Goal: Task Accomplishment & Management: Complete application form

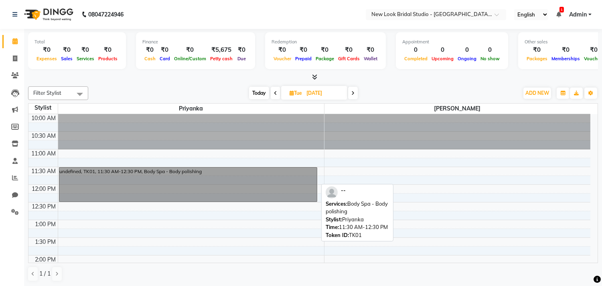
click at [307, 169] on link "undefined, TK01, 11:30 AM-12:30 PM, Body Spa - Body polishing" at bounding box center [188, 184] width 258 height 35
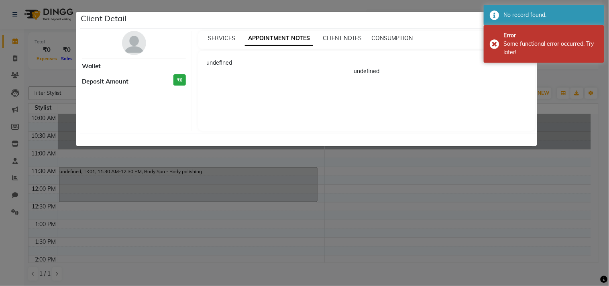
click at [419, 6] on ngb-modal-window "Client Detail Wallet Deposit Amount ₹0 SERVICES APPOINTMENT NOTES CLIENT NOTES …" at bounding box center [304, 143] width 609 height 286
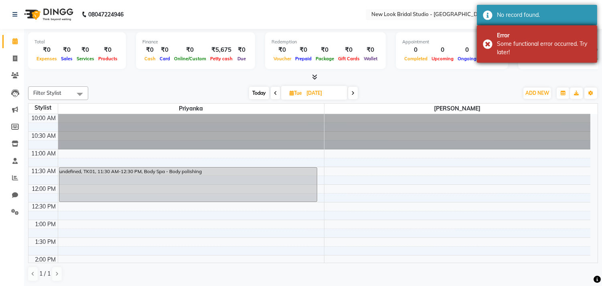
click at [490, 42] on div "Error Some functional error occurred. Try later!" at bounding box center [537, 43] width 120 height 37
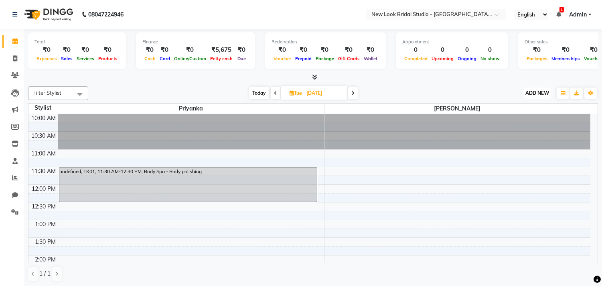
click at [534, 93] on span "ADD NEW" at bounding box center [538, 93] width 24 height 6
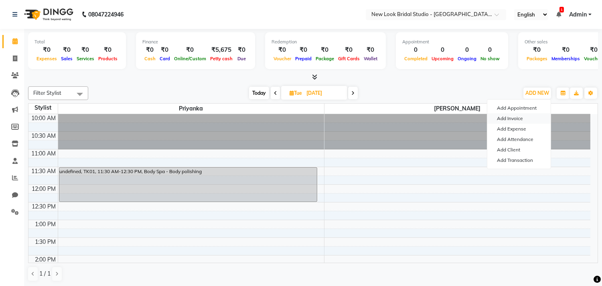
click at [521, 121] on link "Add Invoice" at bounding box center [519, 118] width 63 height 10
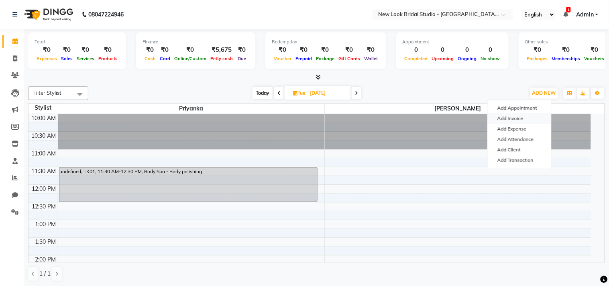
select select "service"
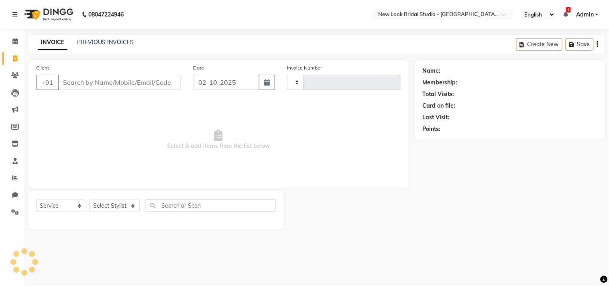
type input "0012"
select select "9004"
click at [136, 79] on input "Client" at bounding box center [119, 82] width 123 height 15
click at [78, 82] on input "Client" at bounding box center [119, 82] width 123 height 15
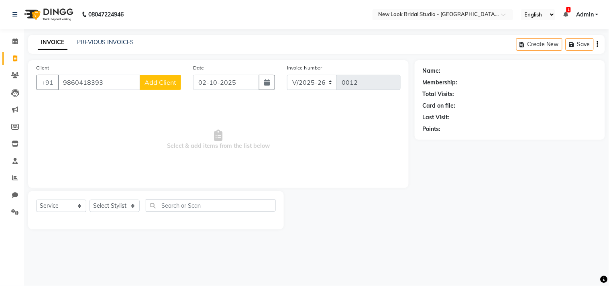
type input "9860418393"
click at [161, 82] on span "Add Client" at bounding box center [160, 82] width 32 height 8
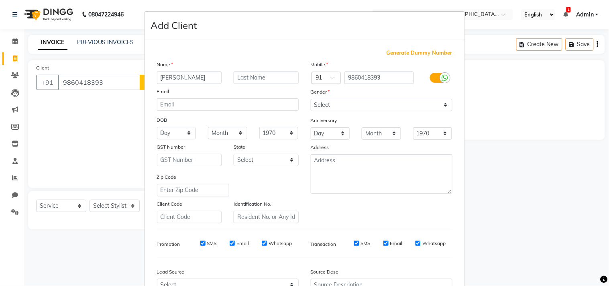
type input "[PERSON_NAME]"
click at [239, 78] on input "text" at bounding box center [266, 77] width 65 height 12
type input "[PERSON_NAME]"
click at [443, 102] on select "Select [DEMOGRAPHIC_DATA] [DEMOGRAPHIC_DATA] Other Prefer Not To Say" at bounding box center [382, 105] width 142 height 12
select select "[DEMOGRAPHIC_DATA]"
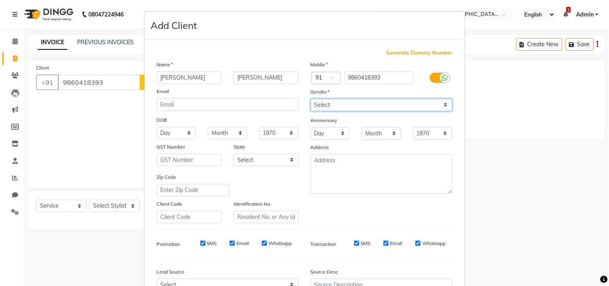
click at [311, 99] on select "Select [DEMOGRAPHIC_DATA] [DEMOGRAPHIC_DATA] Other Prefer Not To Say" at bounding box center [382, 105] width 142 height 12
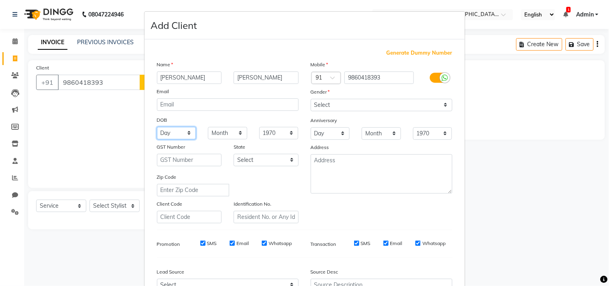
click at [175, 136] on select "Day 01 02 03 04 05 06 07 08 09 10 11 12 13 14 15 16 17 18 19 20 21 22 23 24 25 …" at bounding box center [176, 133] width 39 height 12
select select "15"
click at [229, 136] on select "Month January February March April May June July August September October Novem…" at bounding box center [227, 133] width 39 height 12
select select "07"
click at [208, 127] on select "Month January February March April May June July August September October Novem…" at bounding box center [227, 133] width 39 height 12
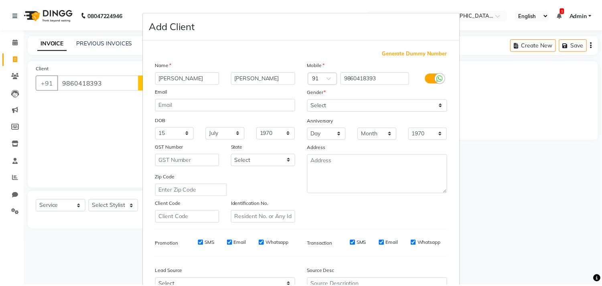
scroll to position [85, 0]
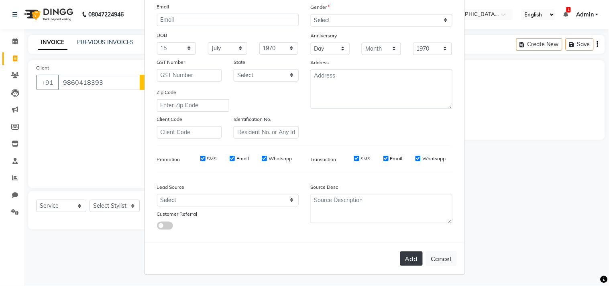
click at [404, 262] on button "Add" at bounding box center [411, 258] width 22 height 14
select select
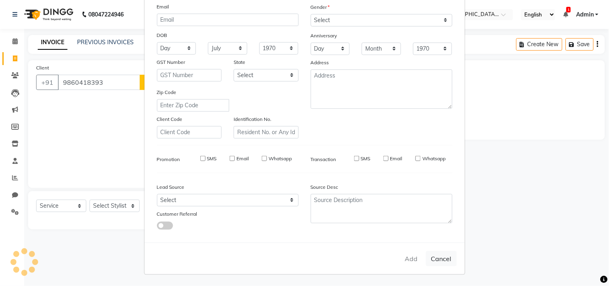
select select
checkbox input "false"
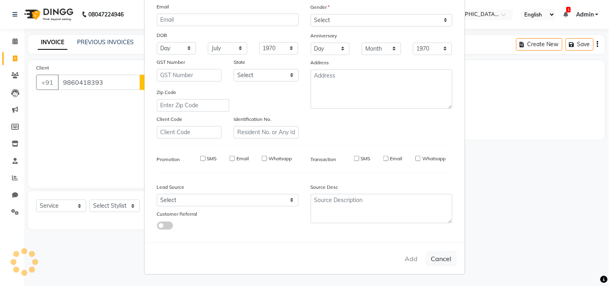
checkbox input "false"
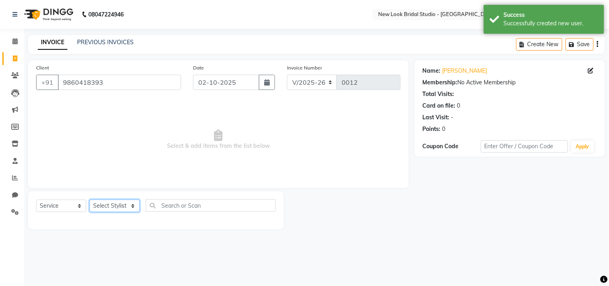
click at [129, 209] on select "Select Stylist [PERSON_NAME] Priyanka" at bounding box center [114, 205] width 50 height 12
select select "91603"
click at [89, 200] on select "Select Stylist [PERSON_NAME] Priyanka" at bounding box center [114, 205] width 50 height 12
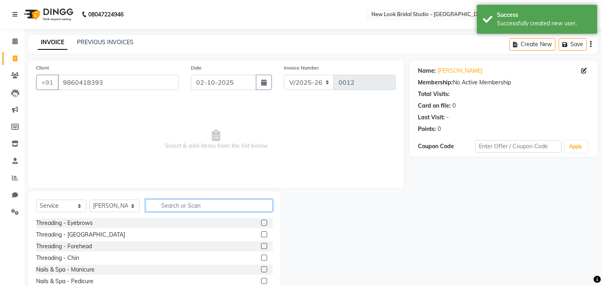
click at [213, 202] on input "text" at bounding box center [209, 205] width 127 height 12
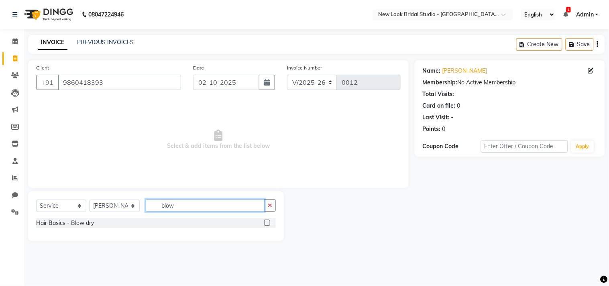
type input "blow"
click at [187, 227] on div "Hair Basics - Blow dry" at bounding box center [156, 223] width 240 height 10
click at [267, 223] on label at bounding box center [267, 222] width 6 height 6
click at [267, 223] on input "checkbox" at bounding box center [266, 222] width 5 height 5
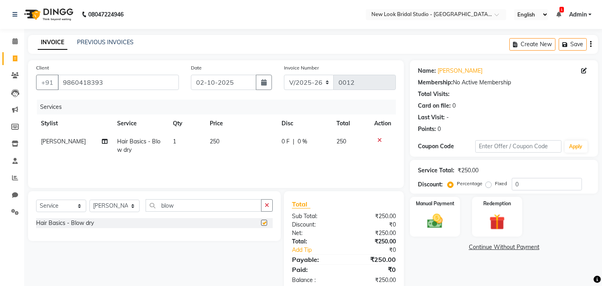
checkbox input "false"
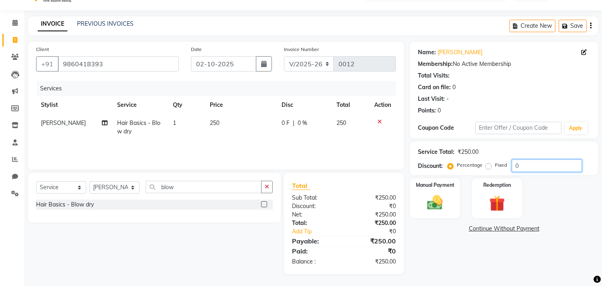
click at [522, 165] on input "0" at bounding box center [547, 165] width 70 height 12
click at [441, 199] on img at bounding box center [435, 202] width 26 height 19
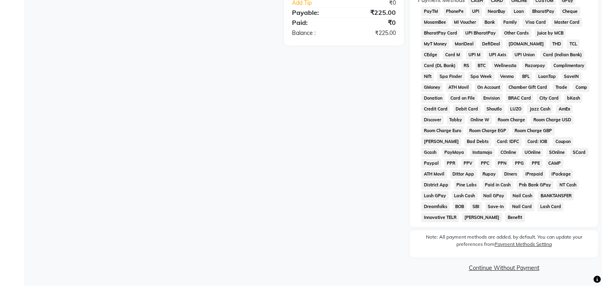
scroll to position [0, 0]
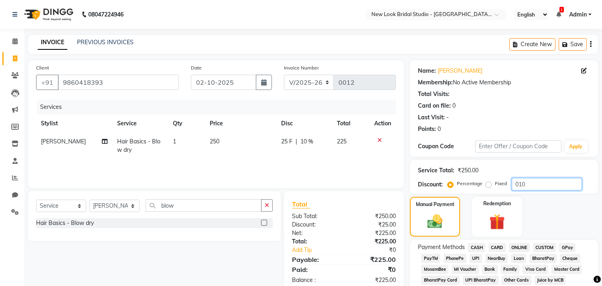
click at [518, 183] on input "010" at bounding box center [547, 184] width 70 height 12
type input "0"
type input "10"
click at [519, 247] on span "ONLINE" at bounding box center [519, 247] width 21 height 9
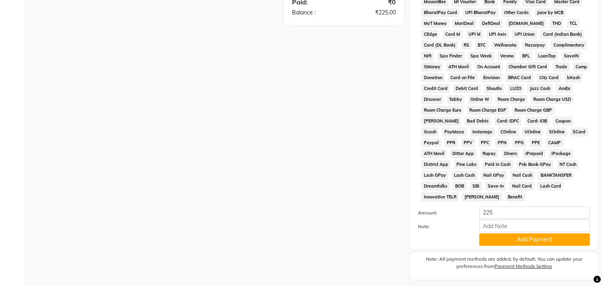
scroll to position [285, 0]
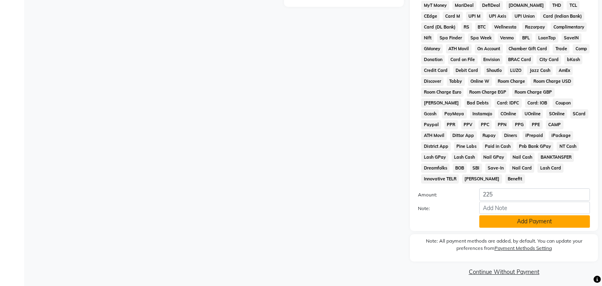
click at [551, 224] on button "Add Payment" at bounding box center [535, 221] width 111 height 12
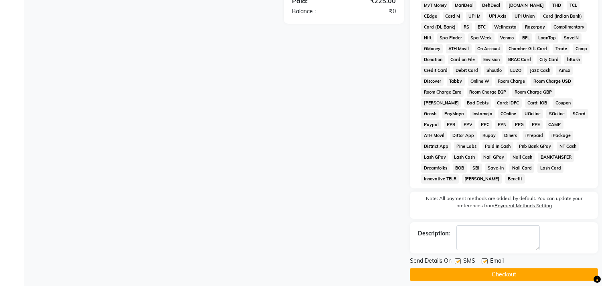
scroll to position [294, 0]
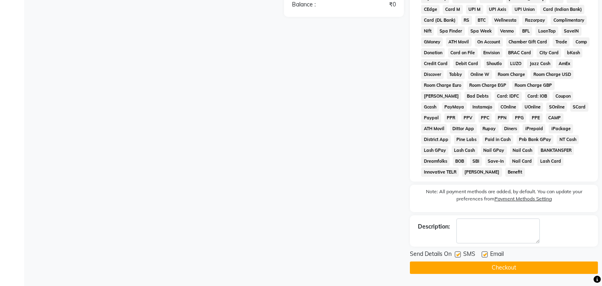
click at [540, 267] on button "Checkout" at bounding box center [504, 267] width 188 height 12
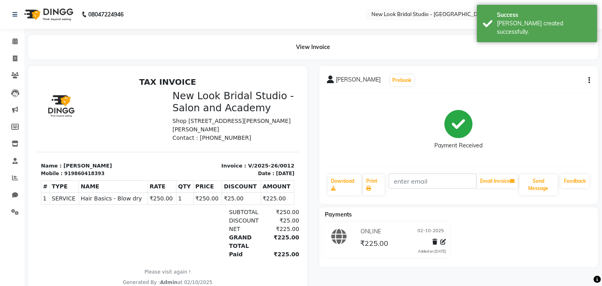
scroll to position [51, 0]
